Goal: Task Accomplishment & Management: Manage account settings

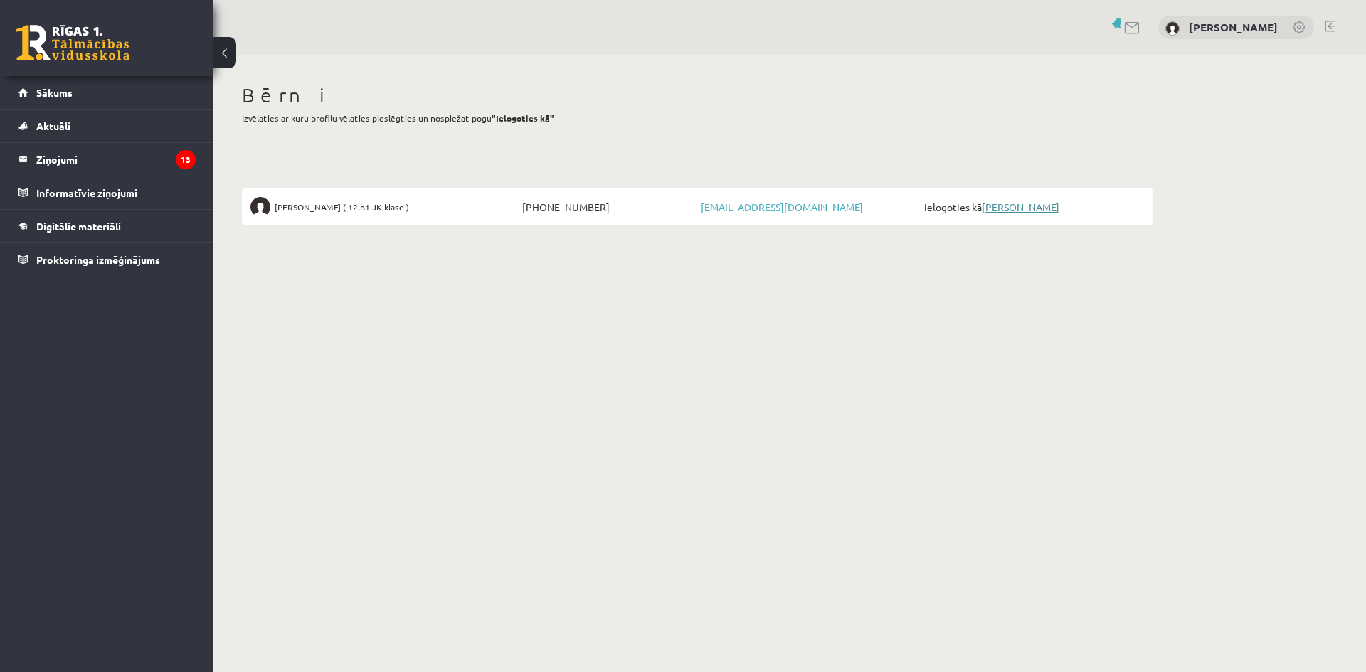
click at [1007, 206] on link "[PERSON_NAME]" at bounding box center [1021, 207] width 78 height 13
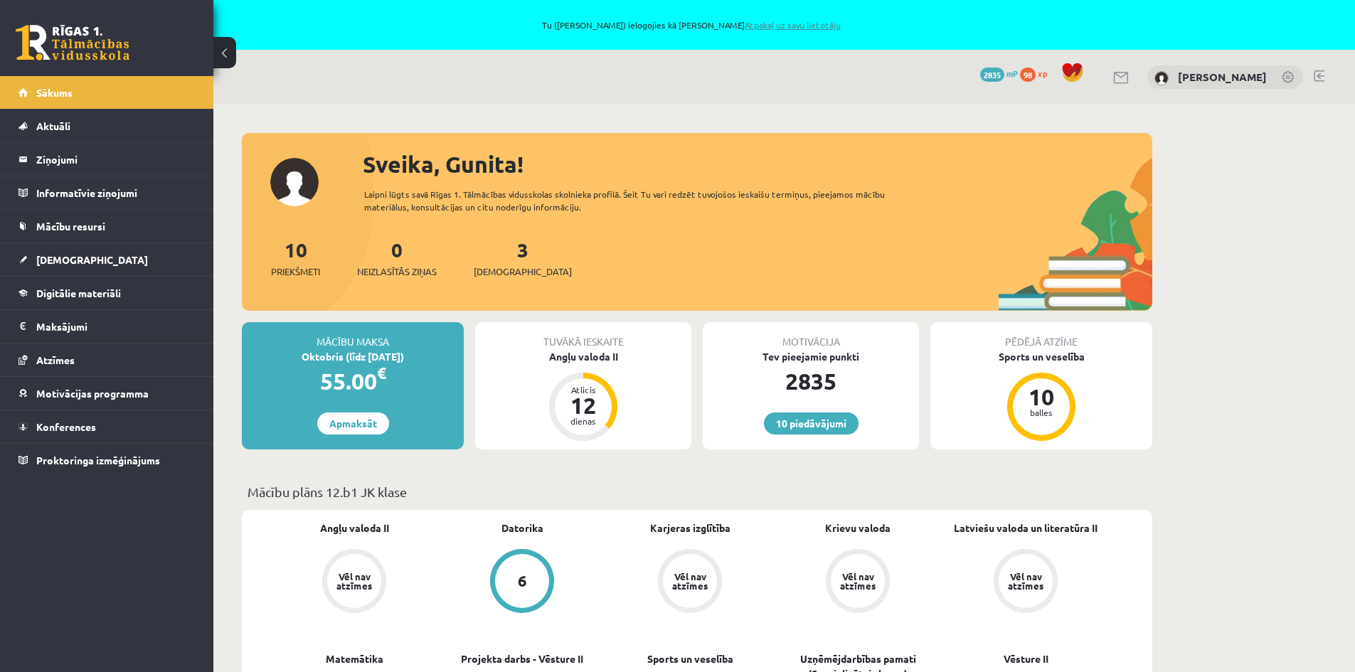
click at [808, 21] on link "Atpakaļ uz savu lietotāju" at bounding box center [793, 24] width 96 height 11
